Goal: Transaction & Acquisition: Purchase product/service

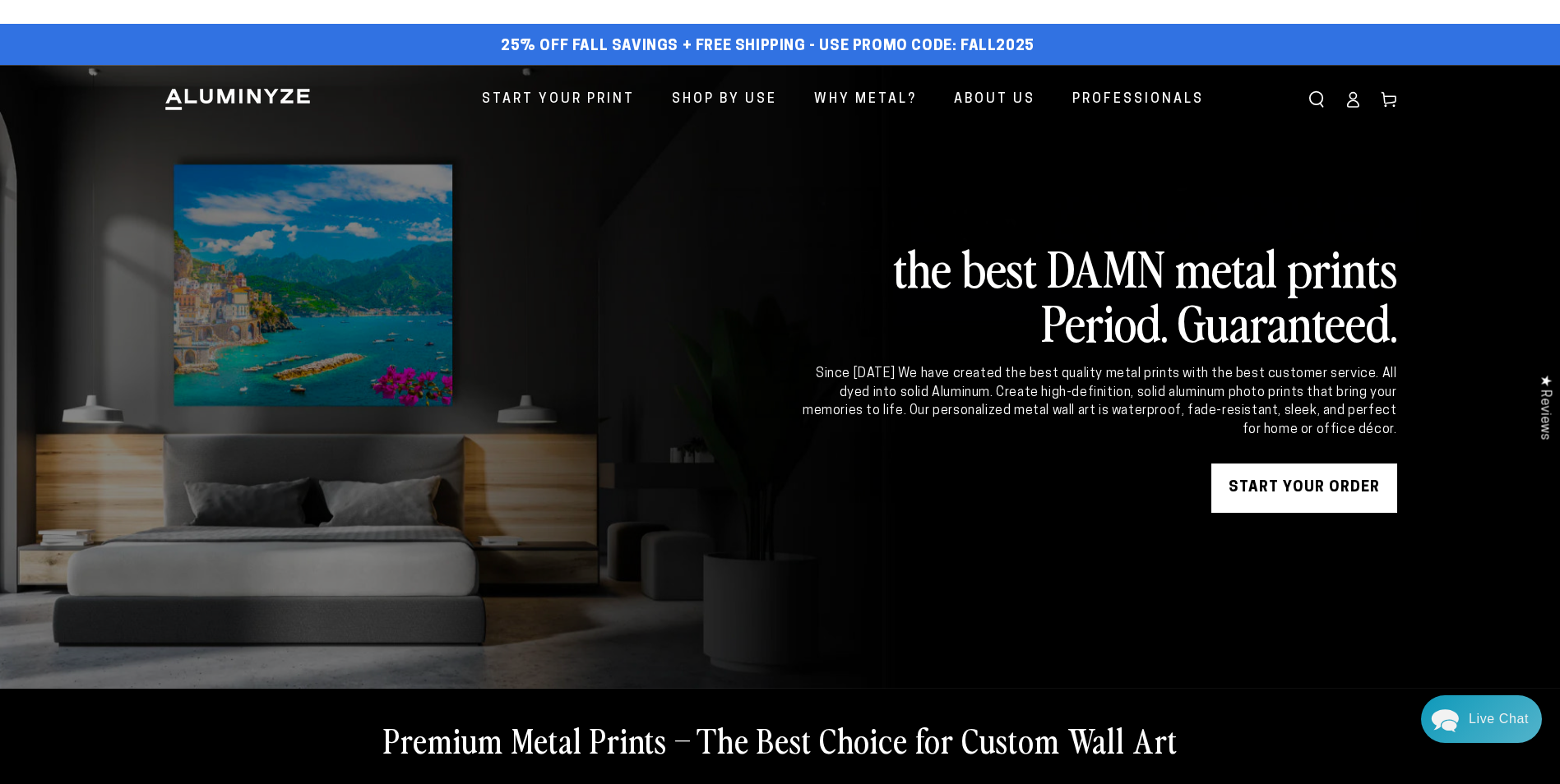
click at [1306, 487] on link "START YOUR Order" at bounding box center [1303, 488] width 186 height 49
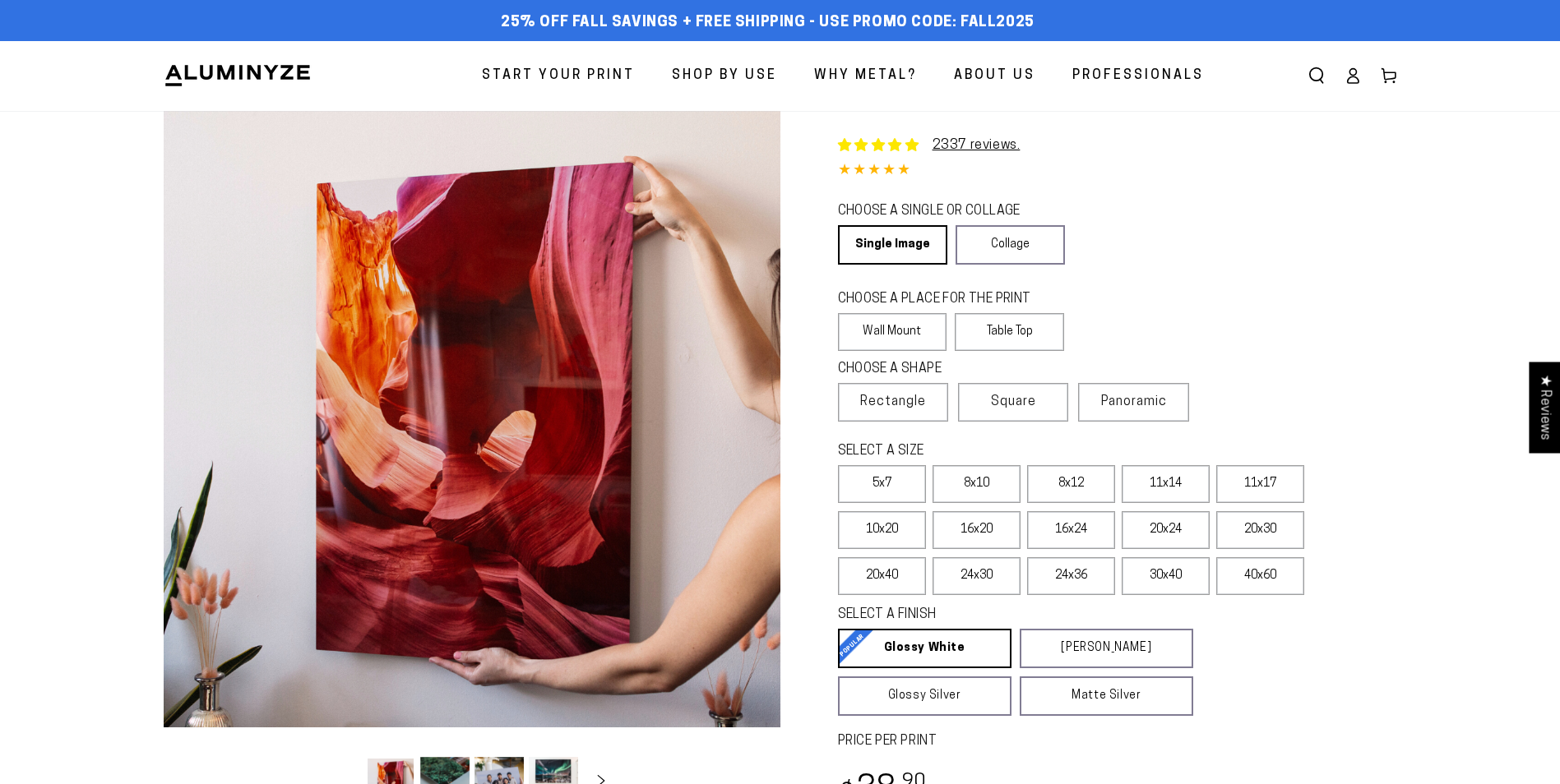
select select "**********"
click at [1136, 403] on span "Panoramic" at bounding box center [1133, 401] width 66 height 13
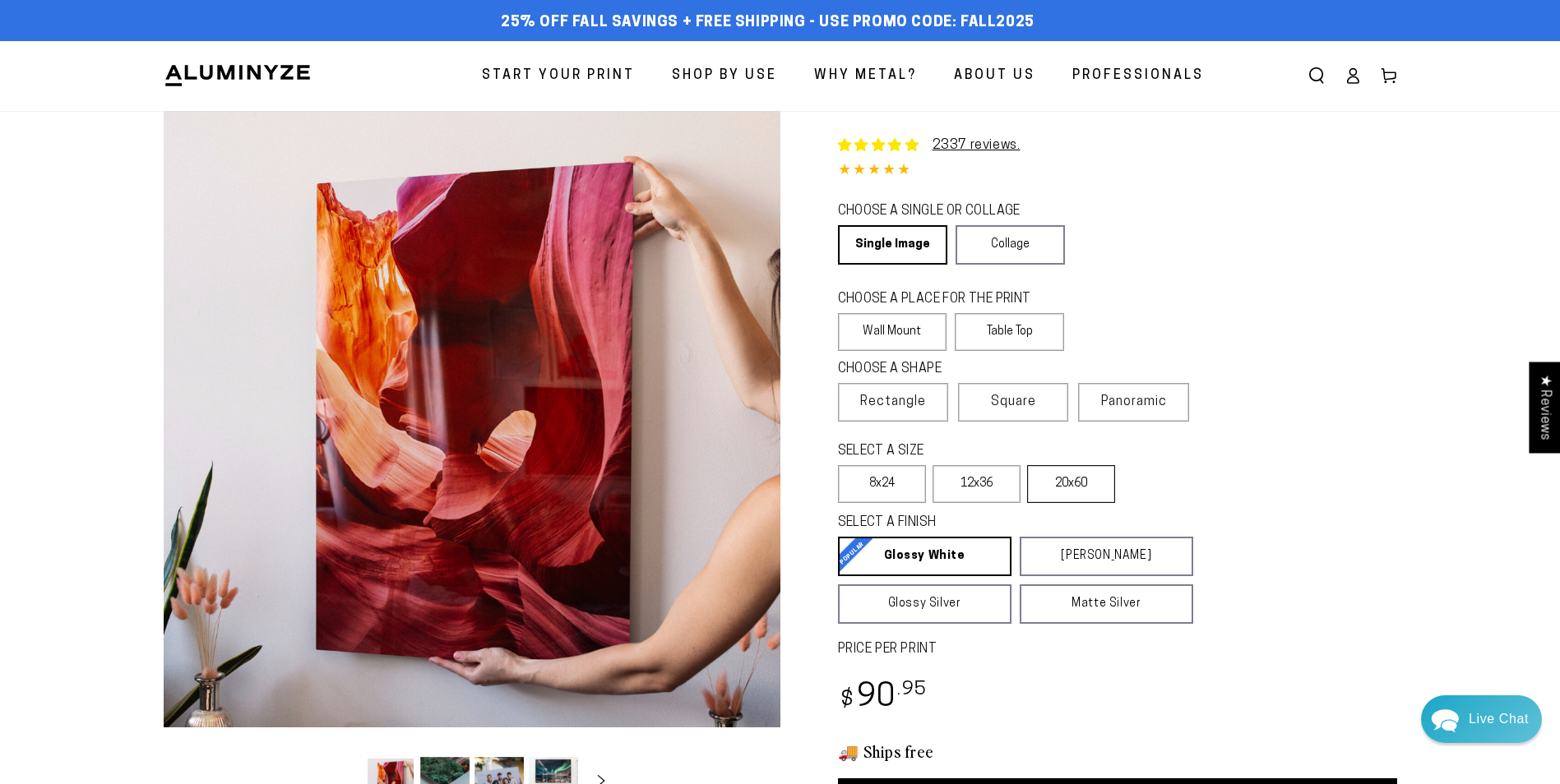
click at [1069, 480] on label "20x60" at bounding box center [1071, 484] width 88 height 37
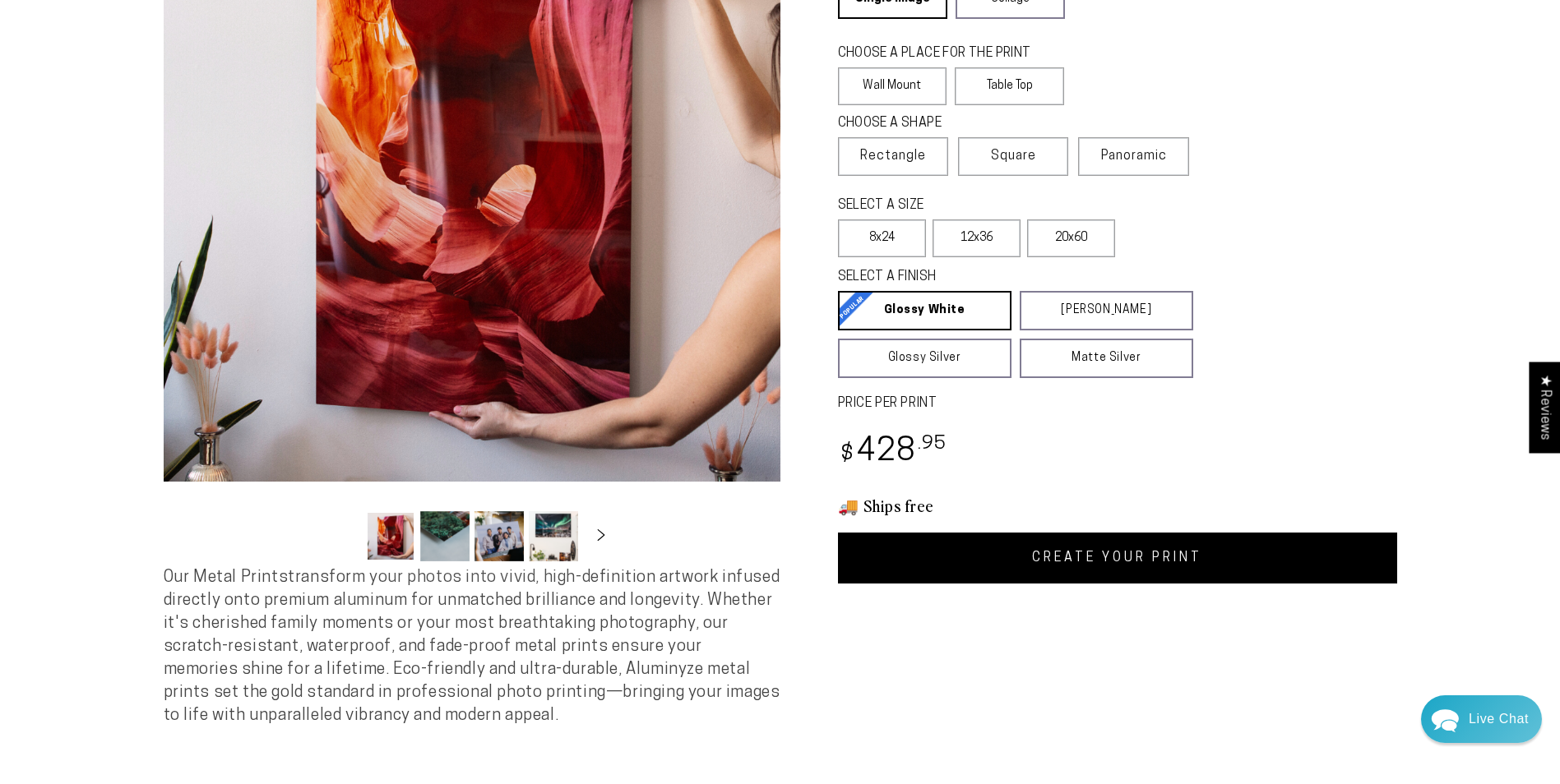
scroll to position [247, 0]
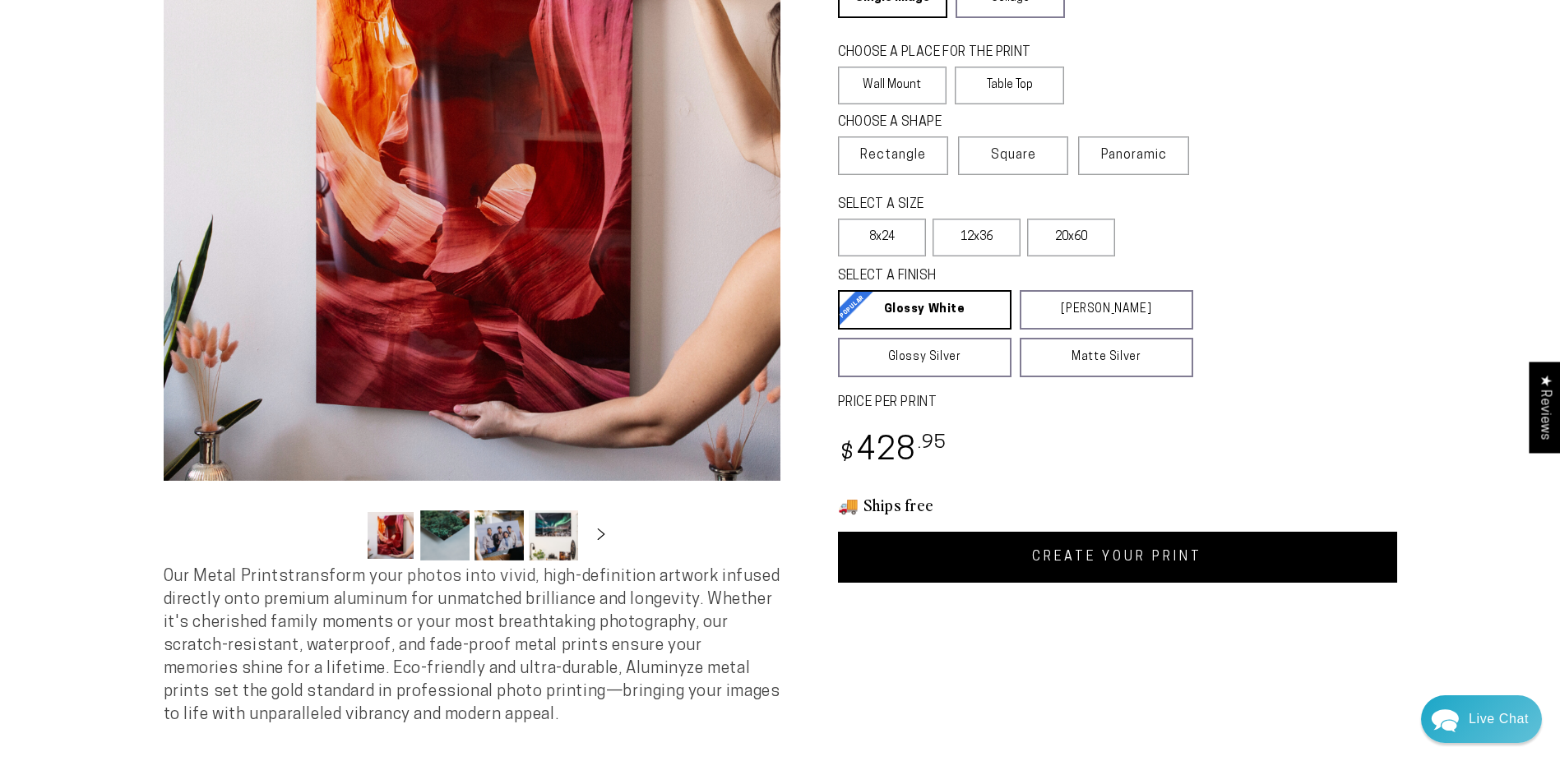
click at [1096, 555] on link "CREATE YOUR PRINT" at bounding box center [1118, 557] width 559 height 51
